Goal: Task Accomplishment & Management: Manage account settings

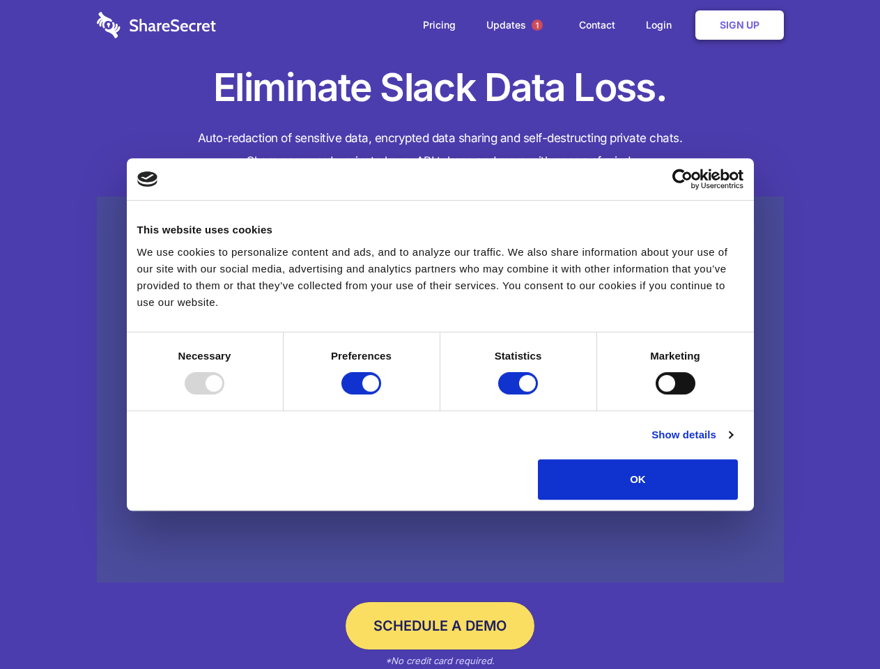
click at [224, 394] on div at bounding box center [205, 383] width 40 height 22
click at [381, 394] on input "Preferences" at bounding box center [361, 383] width 40 height 22
checkbox input "false"
click at [520, 394] on input "Statistics" at bounding box center [518, 383] width 40 height 22
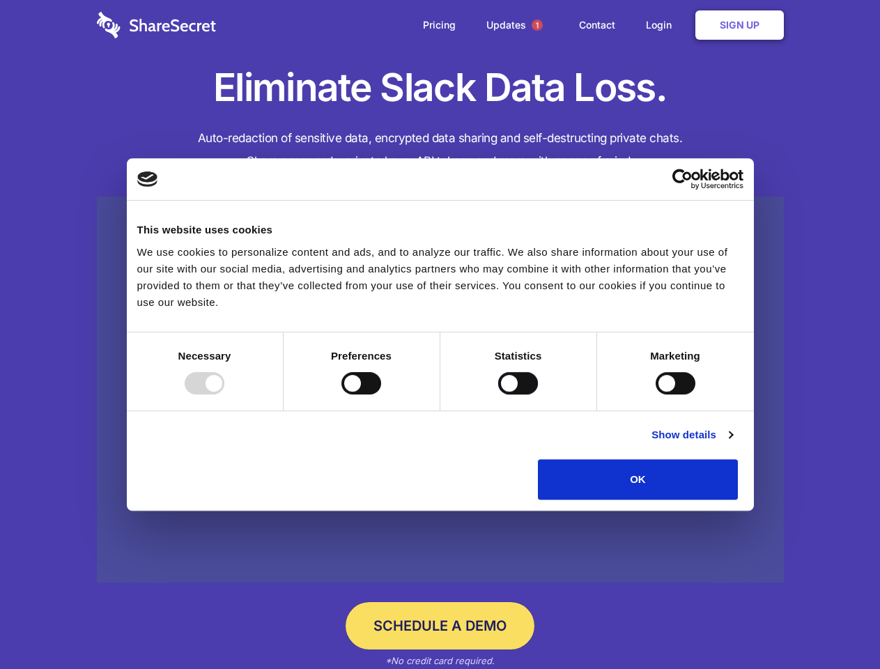
checkbox input "false"
click at [656, 394] on input "Marketing" at bounding box center [676, 383] width 40 height 22
checkbox input "true"
click at [732, 443] on link "Show details" at bounding box center [692, 435] width 81 height 17
